Goal: Information Seeking & Learning: Learn about a topic

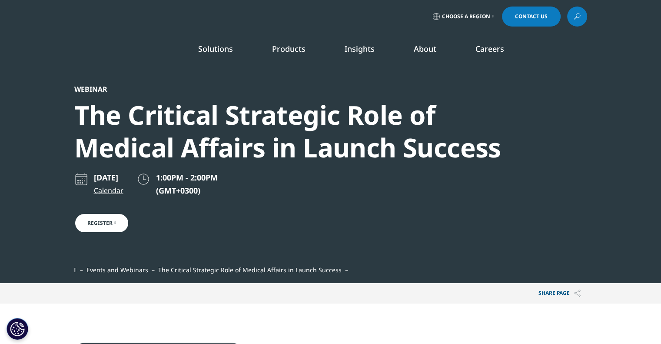
click at [578, 17] on icon at bounding box center [577, 16] width 7 height 11
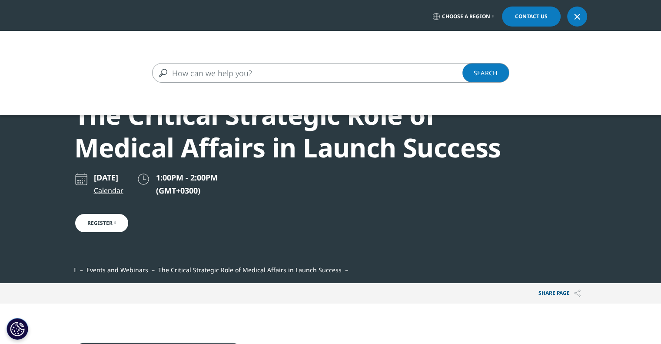
click at [250, 67] on input "Search" at bounding box center [318, 73] width 332 height 20
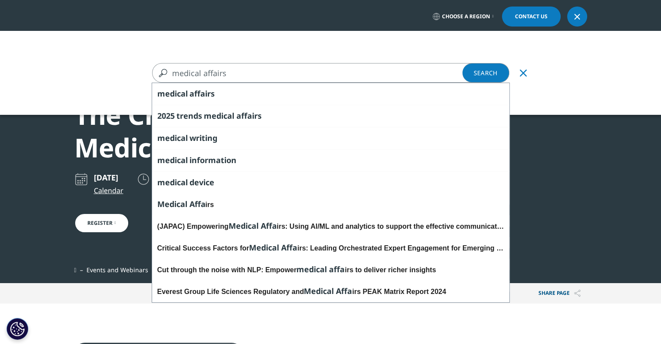
type input "medical affairs"
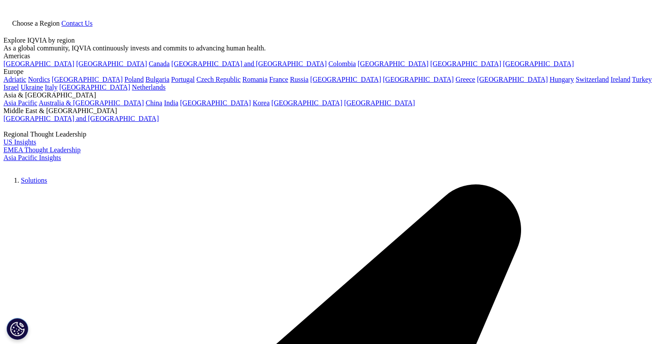
type input "medical affairs"
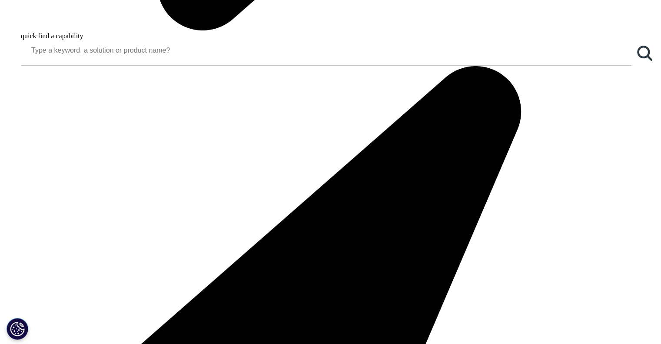
scroll to position [956, 0]
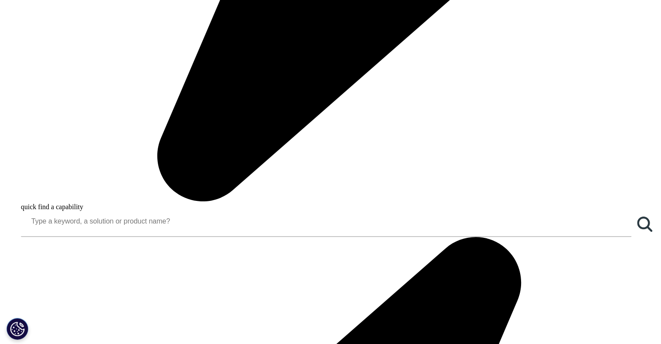
scroll to position [739, 0]
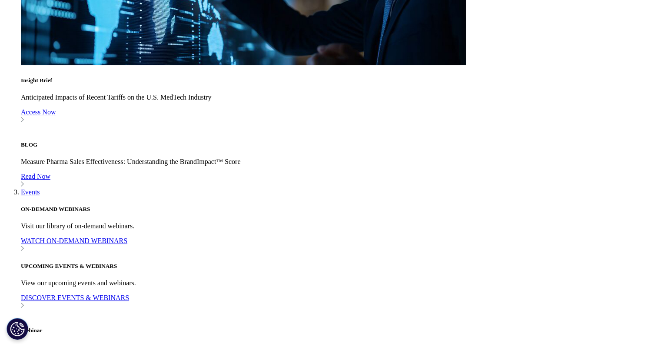
scroll to position [1000, 0]
